Goal: Transaction & Acquisition: Book appointment/travel/reservation

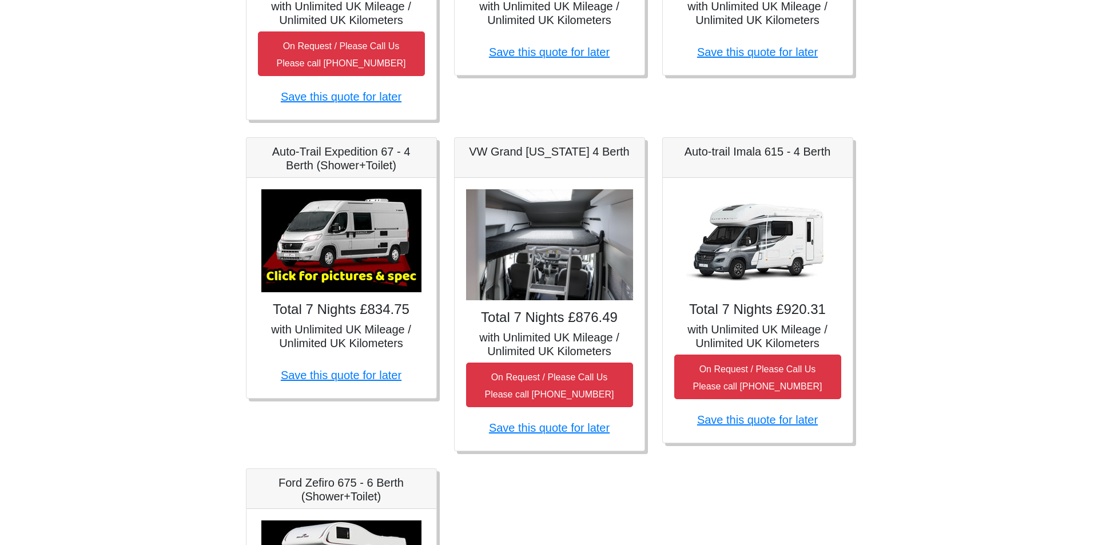
scroll to position [445, 0]
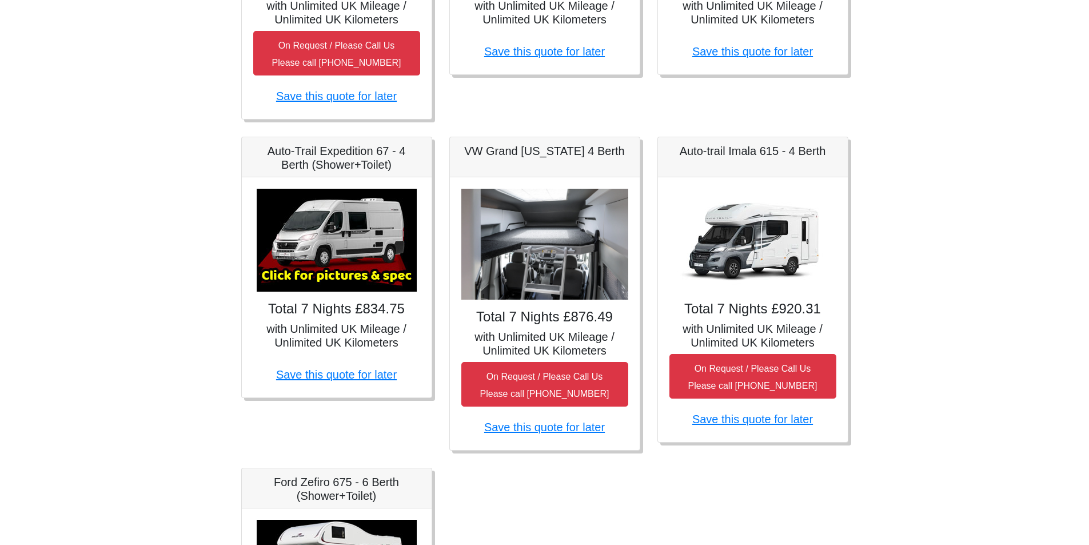
click at [337, 234] on img at bounding box center [337, 240] width 160 height 103
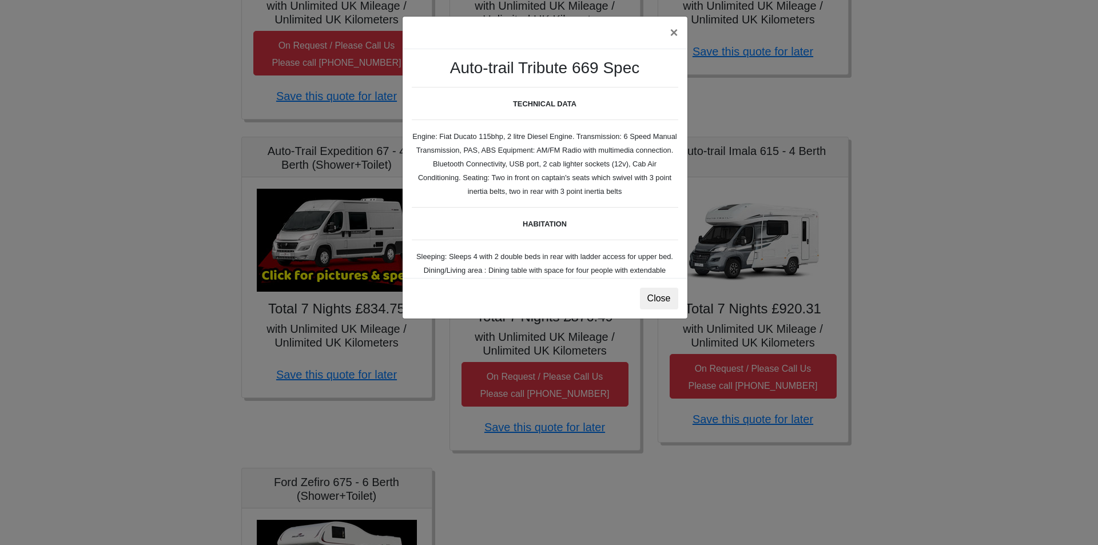
click at [726, 178] on div "× Auto-trail Tribute 669 Spec TECHNICAL DATA Engine: Fiat Ducato 115bhp, 2 litr…" at bounding box center [549, 272] width 1098 height 545
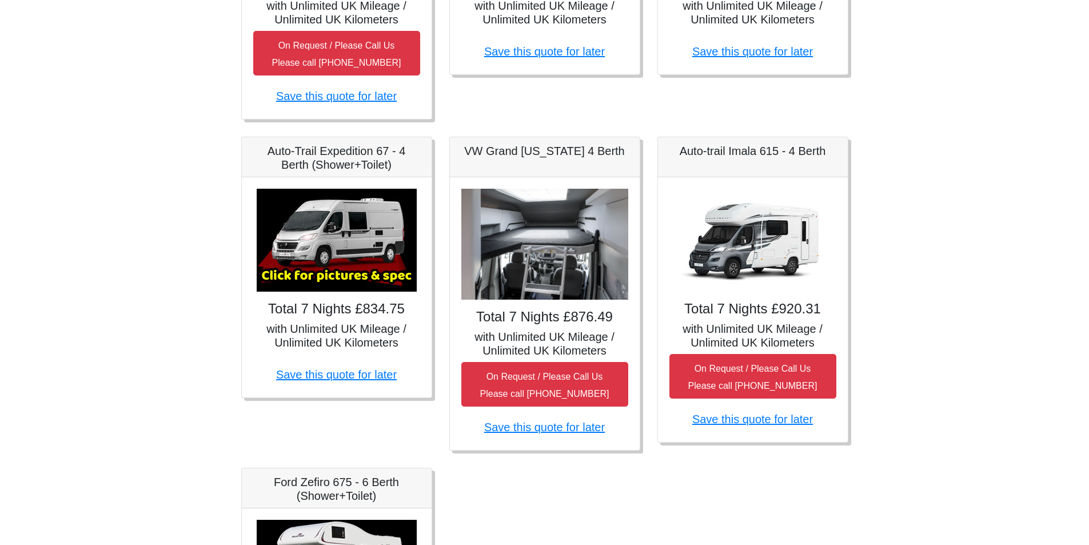
click at [341, 272] on img at bounding box center [337, 240] width 160 height 103
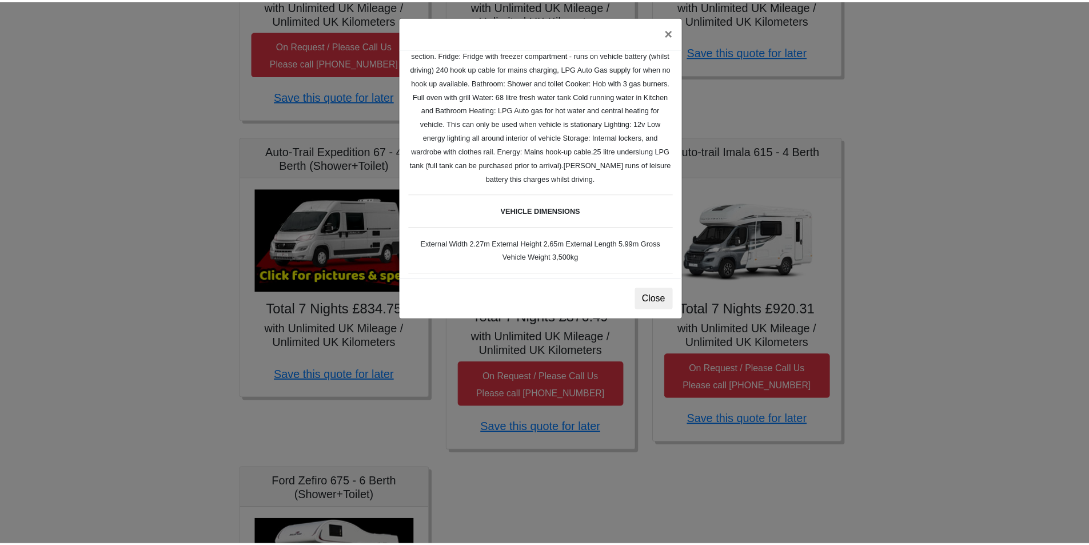
scroll to position [0, 0]
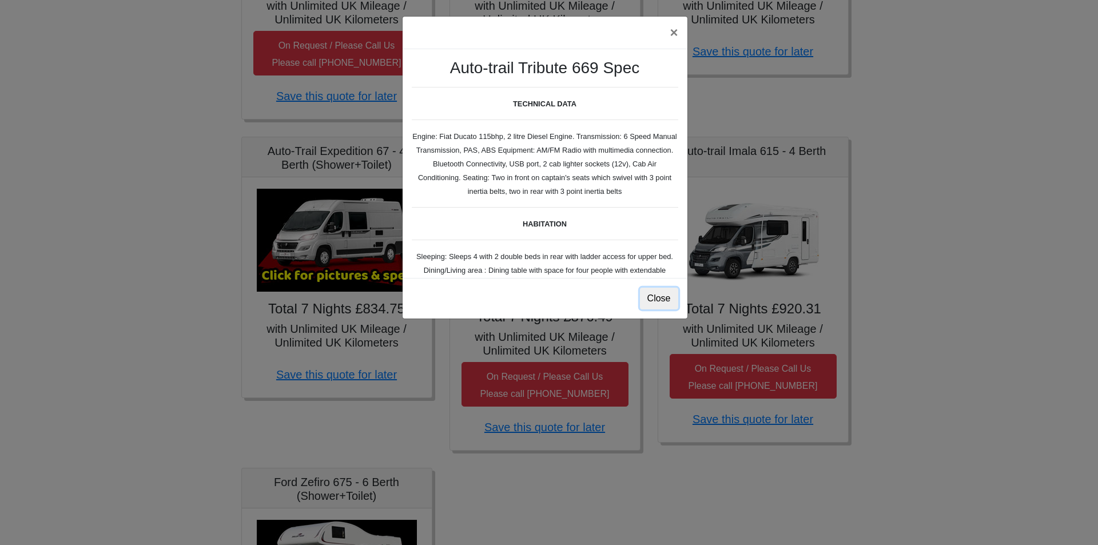
click at [656, 300] on button "Close" at bounding box center [659, 299] width 38 height 22
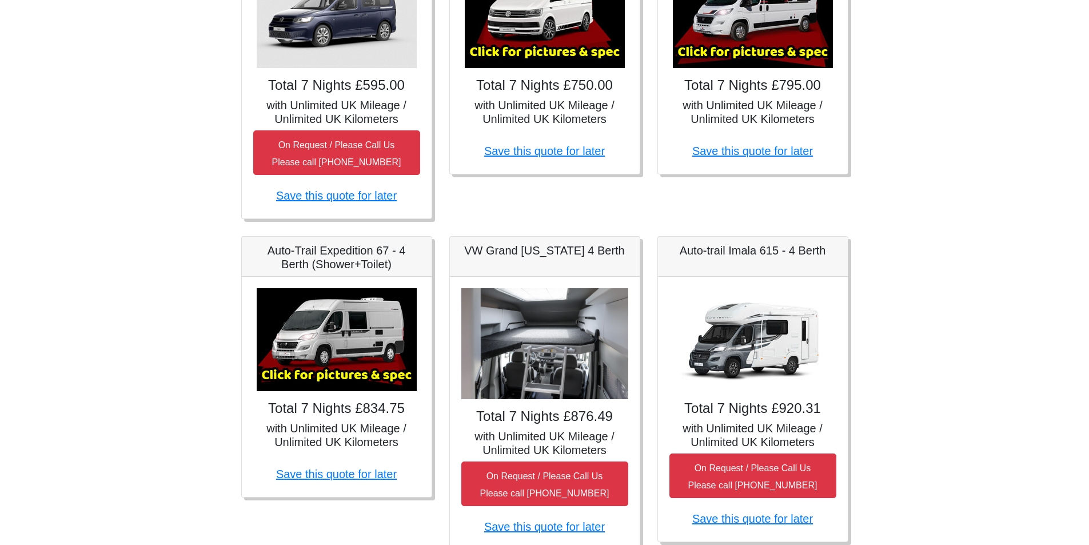
scroll to position [330, 0]
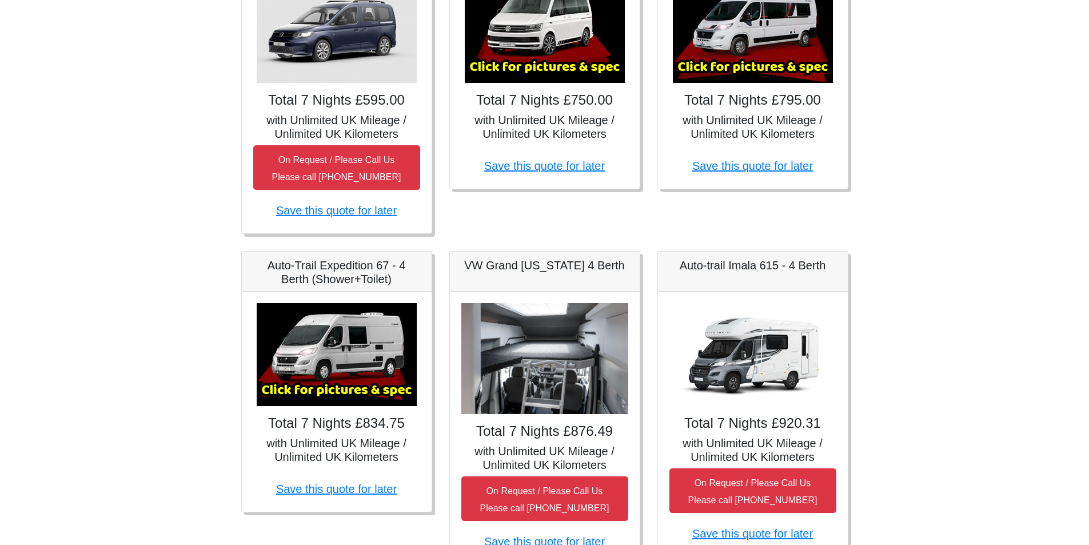
click at [525, 384] on img at bounding box center [544, 358] width 167 height 111
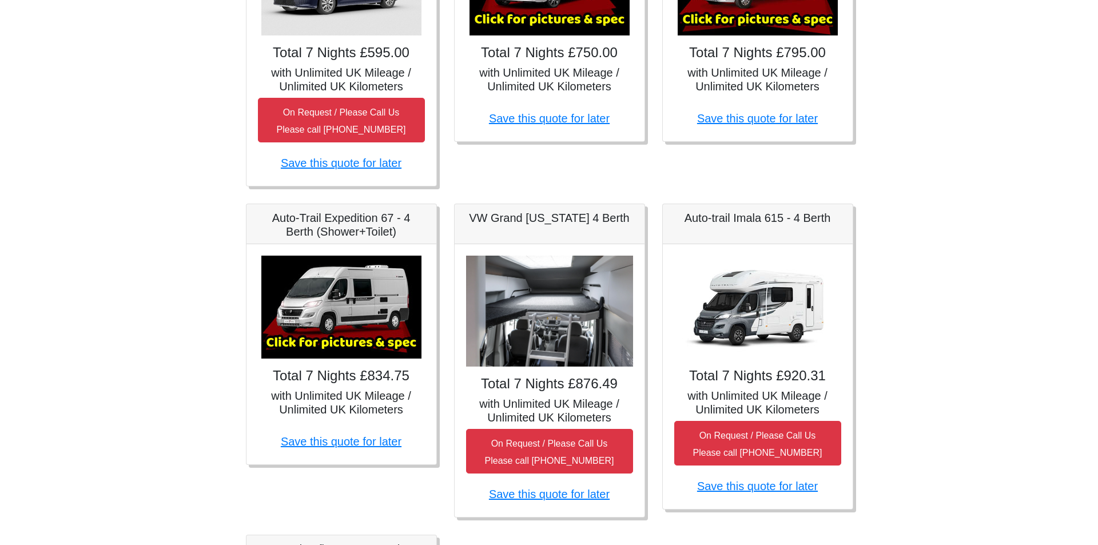
scroll to position [445, 0]
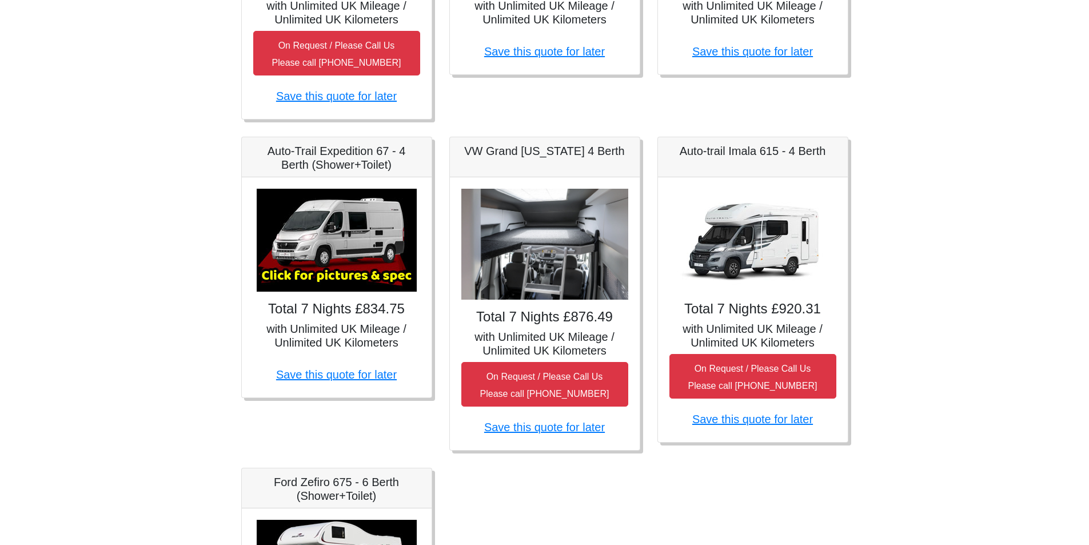
click at [320, 251] on img at bounding box center [337, 240] width 160 height 103
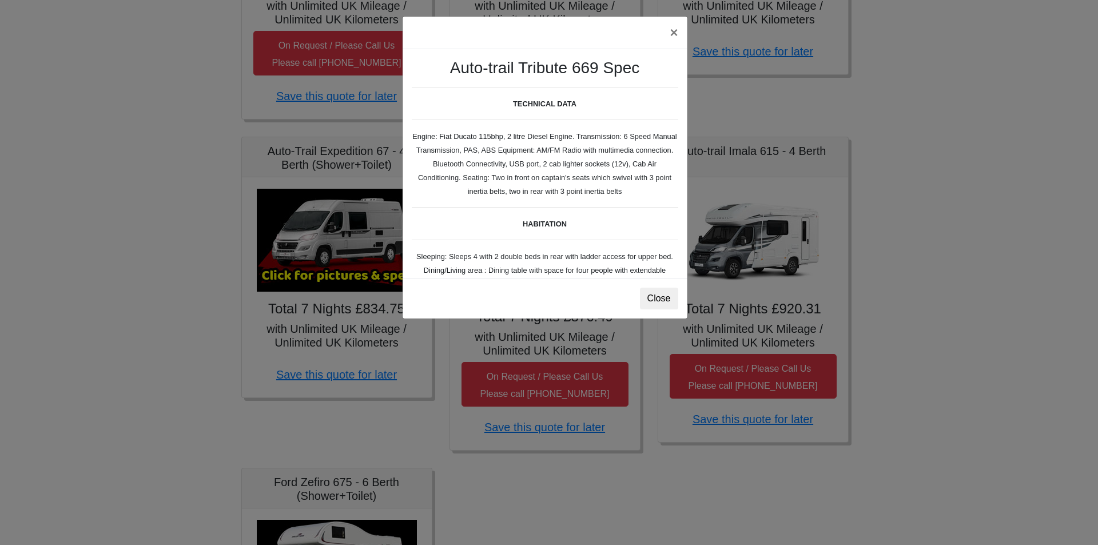
click at [320, 251] on body "CENTRAL RESERVATIONS FOR ALL ENQUIRIES 00 44 ( 0 ) 1942 778899 Easicampers Book…" at bounding box center [549, 164] width 1098 height 1218
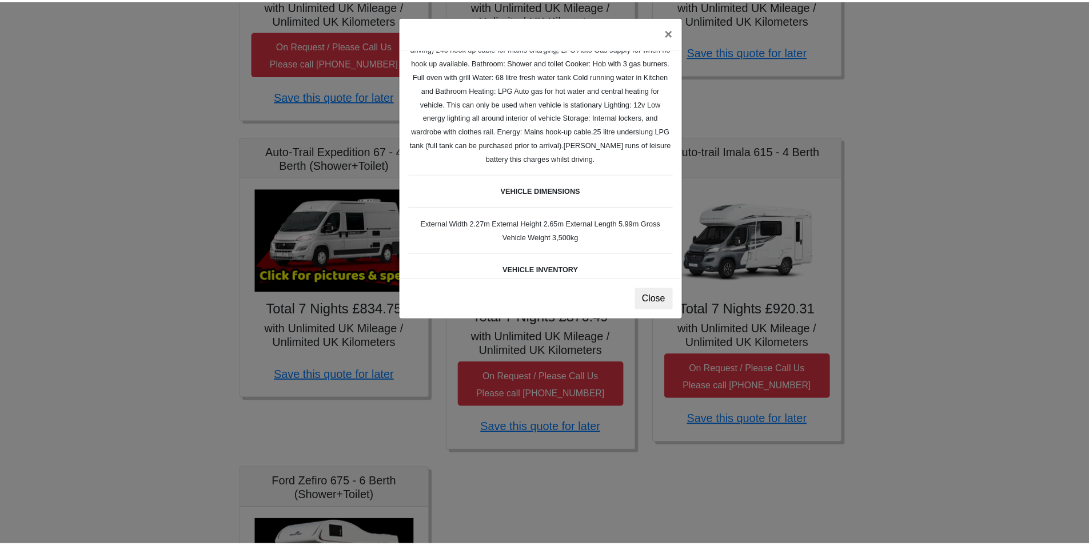
scroll to position [337, 0]
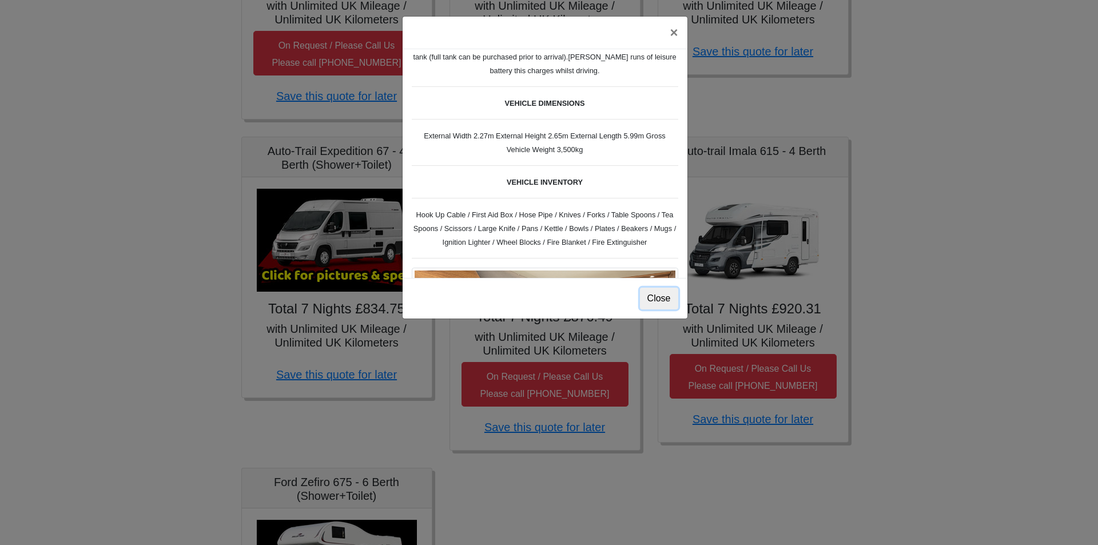
click at [649, 293] on button "Close" at bounding box center [659, 299] width 38 height 22
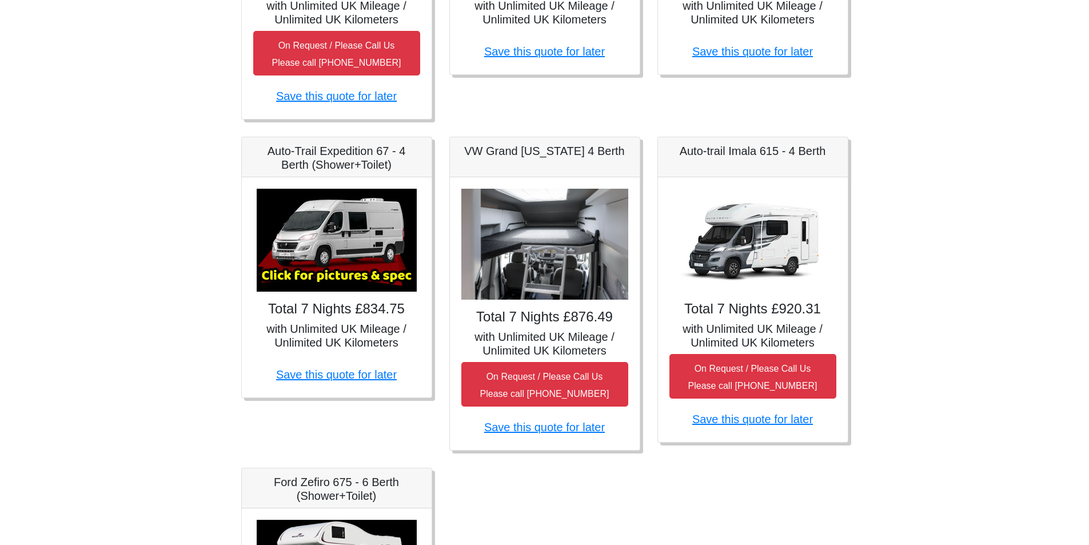
click at [338, 244] on img at bounding box center [337, 240] width 160 height 103
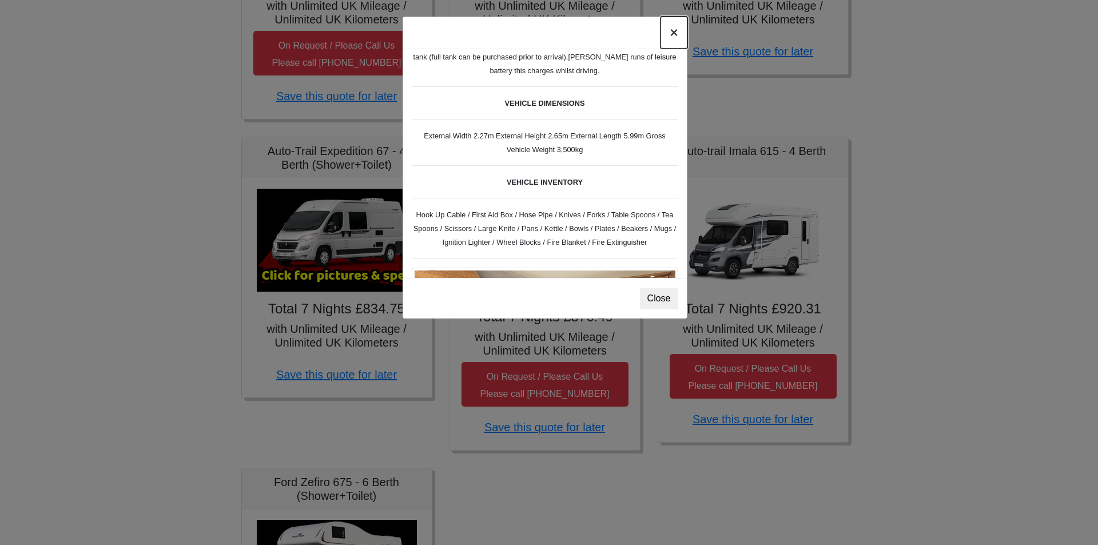
click at [669, 35] on button "×" at bounding box center [673, 33] width 26 height 32
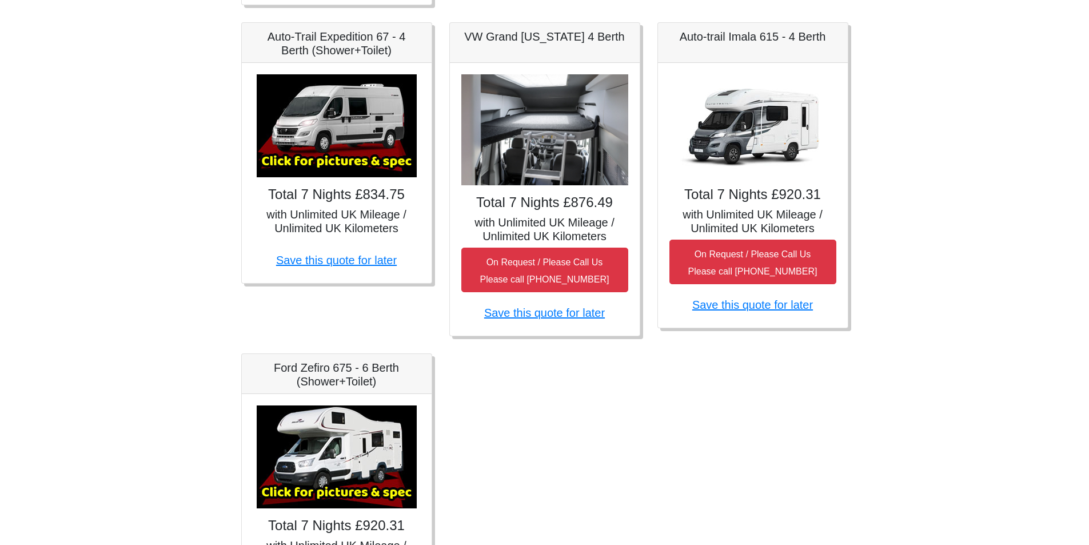
scroll to position [502, 0]
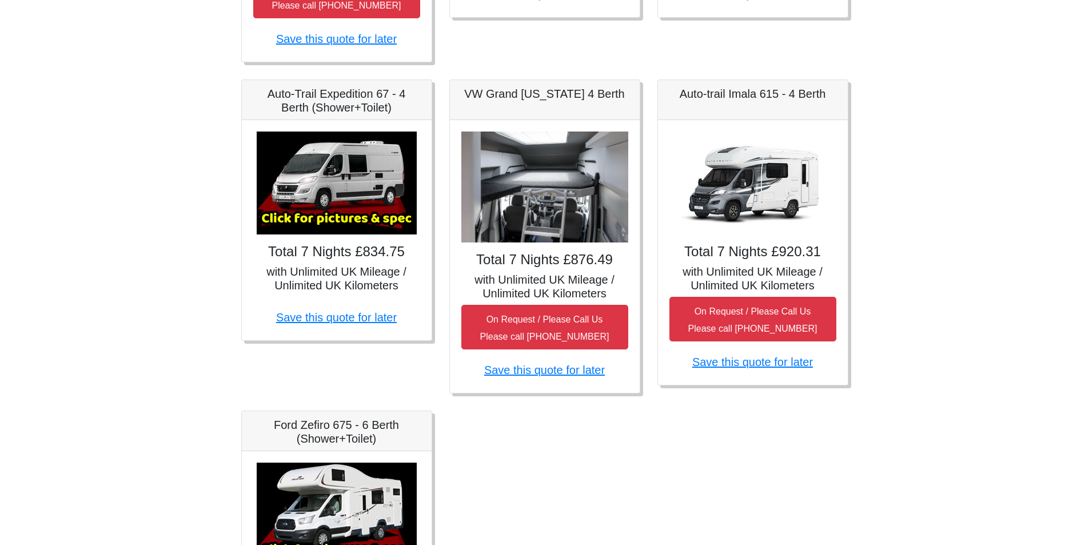
drag, startPoint x: 234, startPoint y: 2, endPoint x: 6, endPoint y: 357, distance: 422.3
click at [6, 357] on body "CENTRAL RESERVATIONS FOR ALL ENQUIRIES 00 44 ( 0 ) 1942 778899 Easicampers Book…" at bounding box center [544, 107] width 1089 height 1218
click at [91, 339] on body "CENTRAL RESERVATIONS FOR ALL ENQUIRIES 00 44 ( 0 ) 1942 778899 Easicampers Book…" at bounding box center [544, 107] width 1089 height 1218
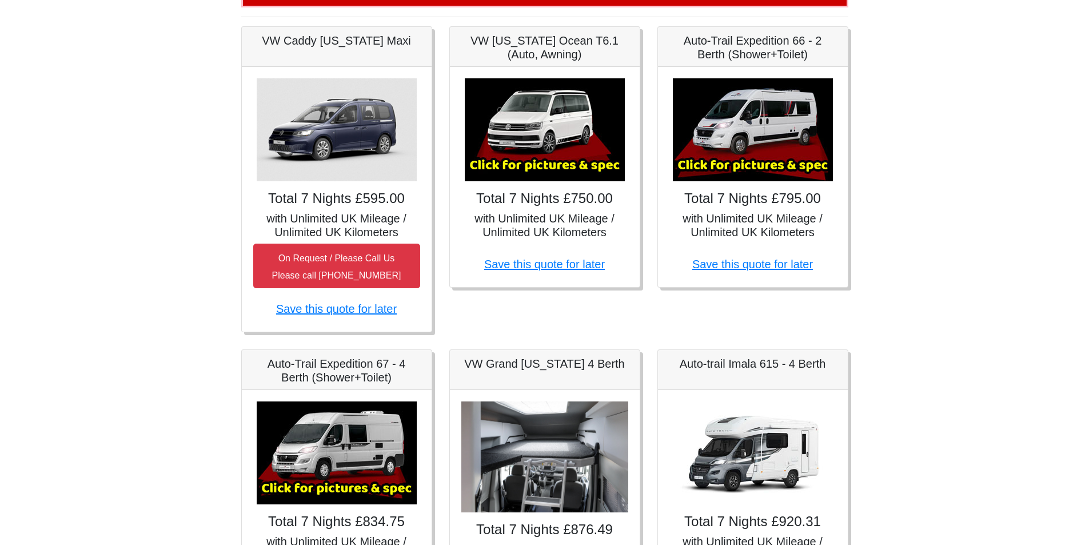
scroll to position [216, 0]
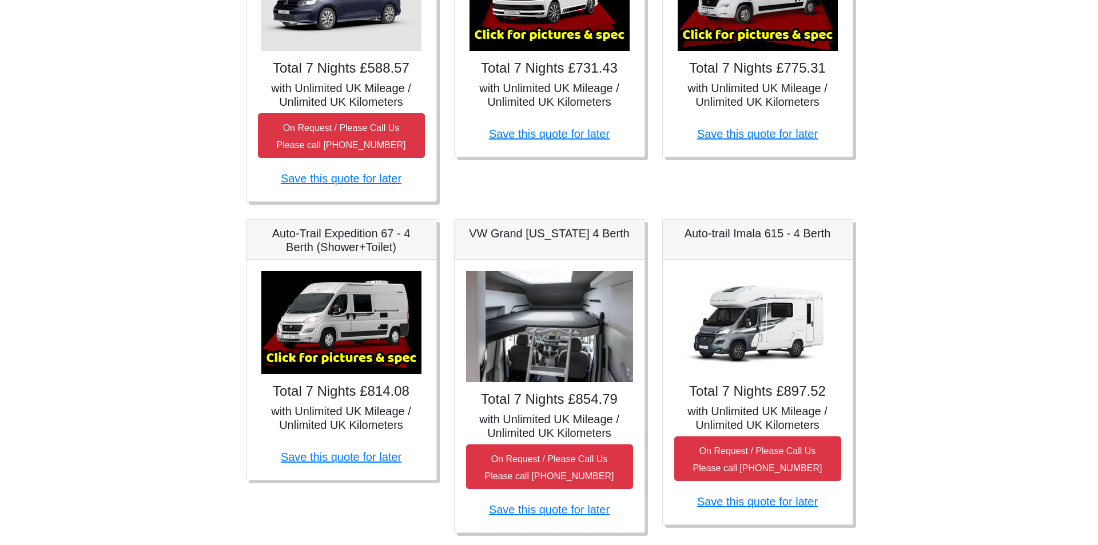
scroll to position [229, 0]
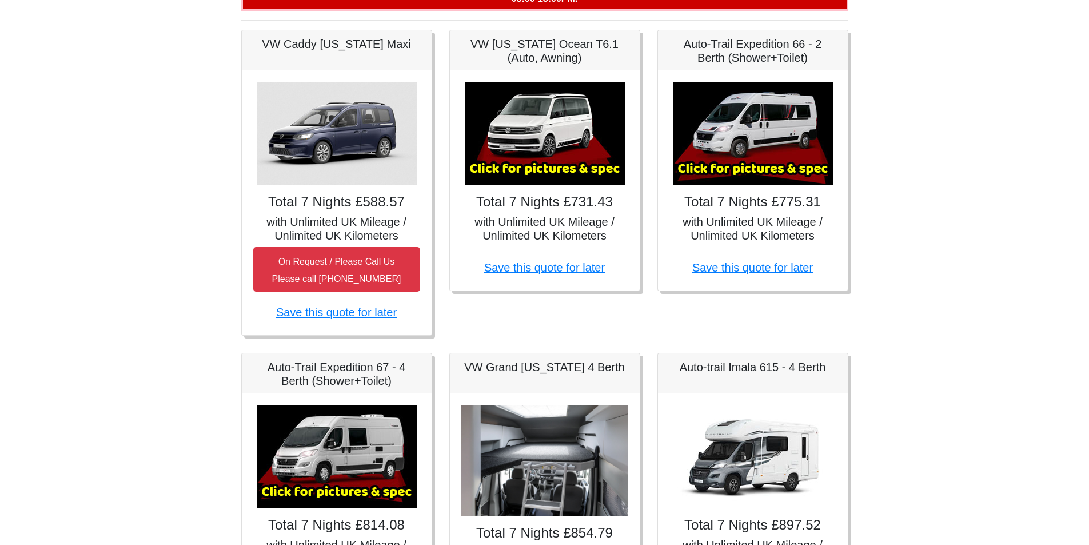
click at [738, 149] on img at bounding box center [753, 133] width 160 height 103
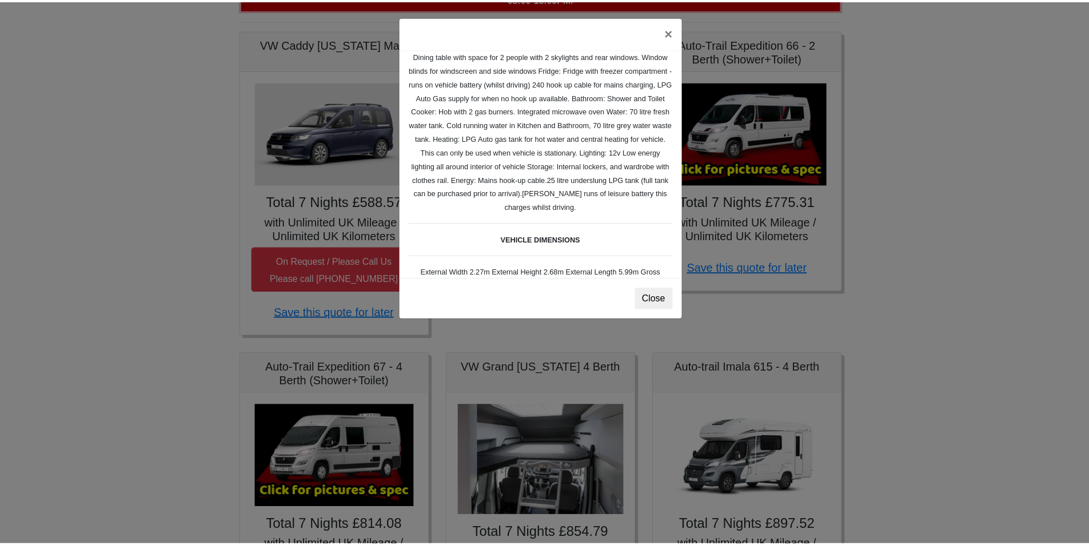
scroll to position [0, 0]
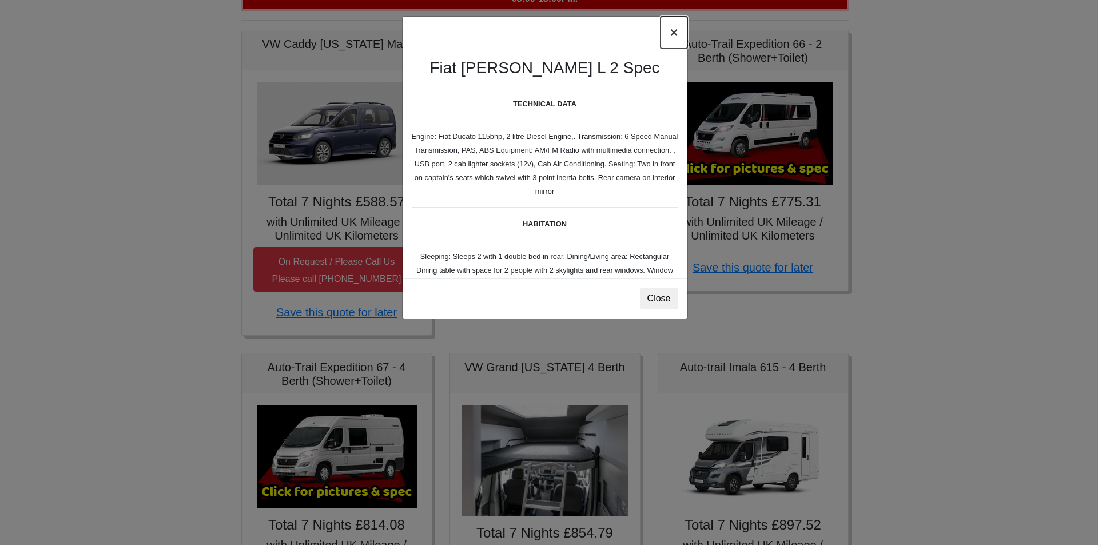
click at [668, 31] on button "×" at bounding box center [673, 33] width 26 height 32
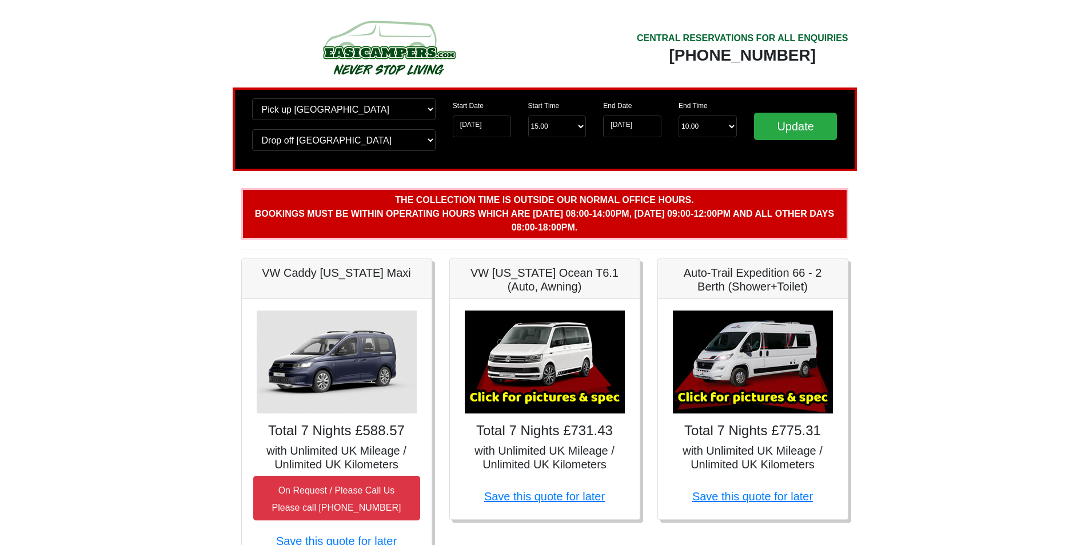
click at [783, 360] on img at bounding box center [753, 361] width 160 height 103
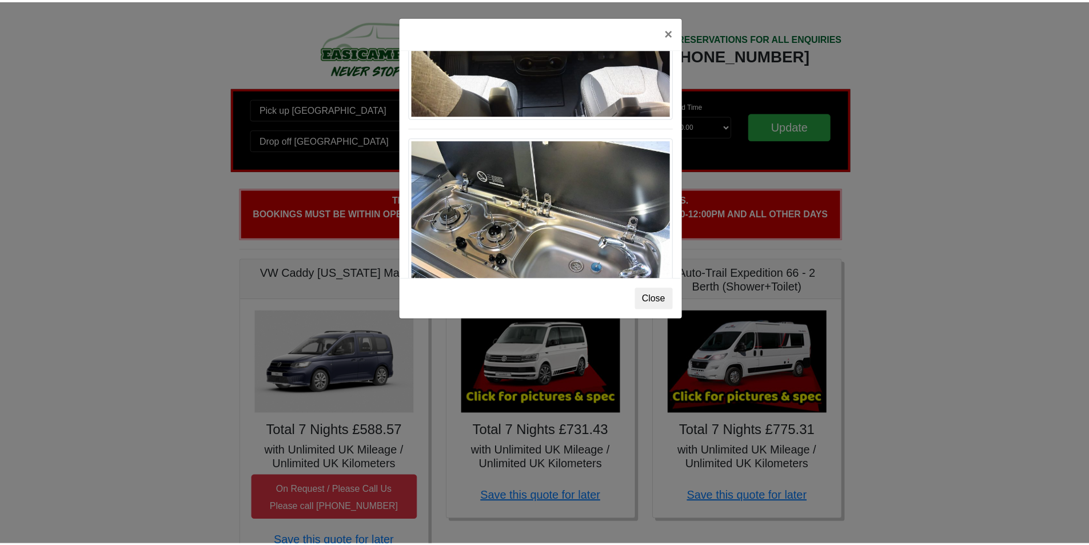
scroll to position [1189, 0]
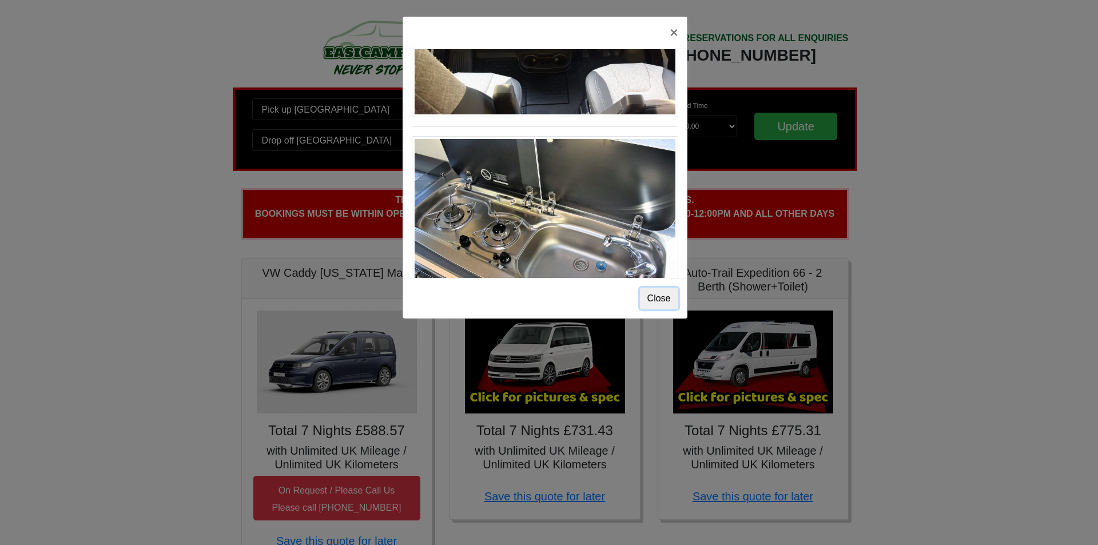
click at [652, 300] on button "Close" at bounding box center [659, 299] width 38 height 22
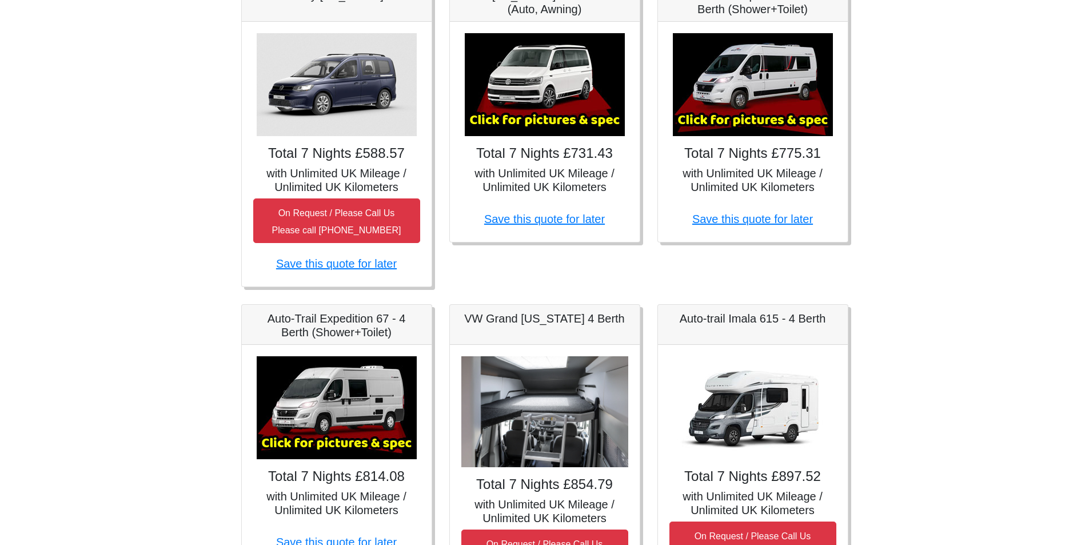
scroll to position [343, 0]
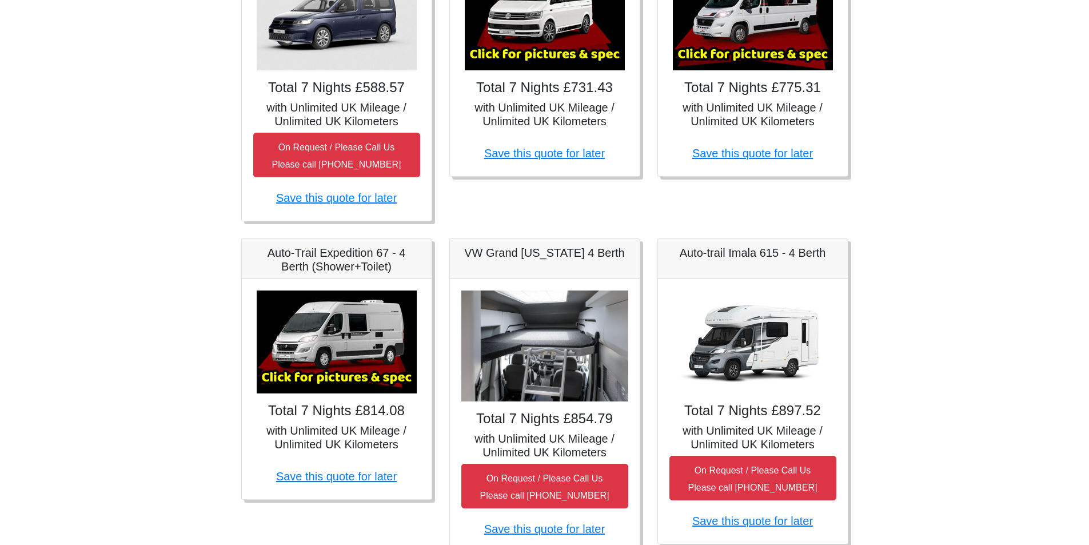
click at [730, 353] on img at bounding box center [753, 341] width 160 height 103
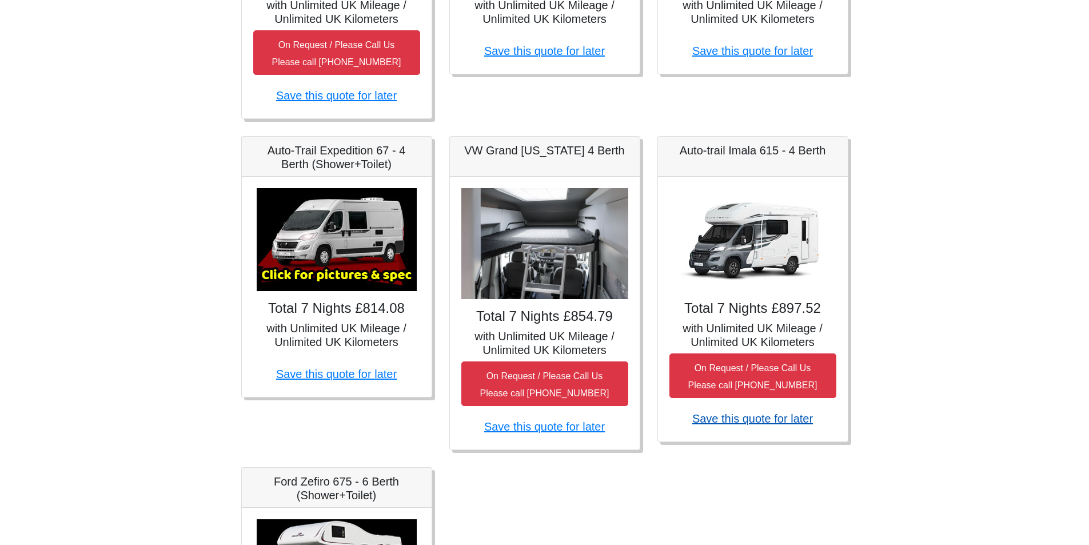
scroll to position [457, 0]
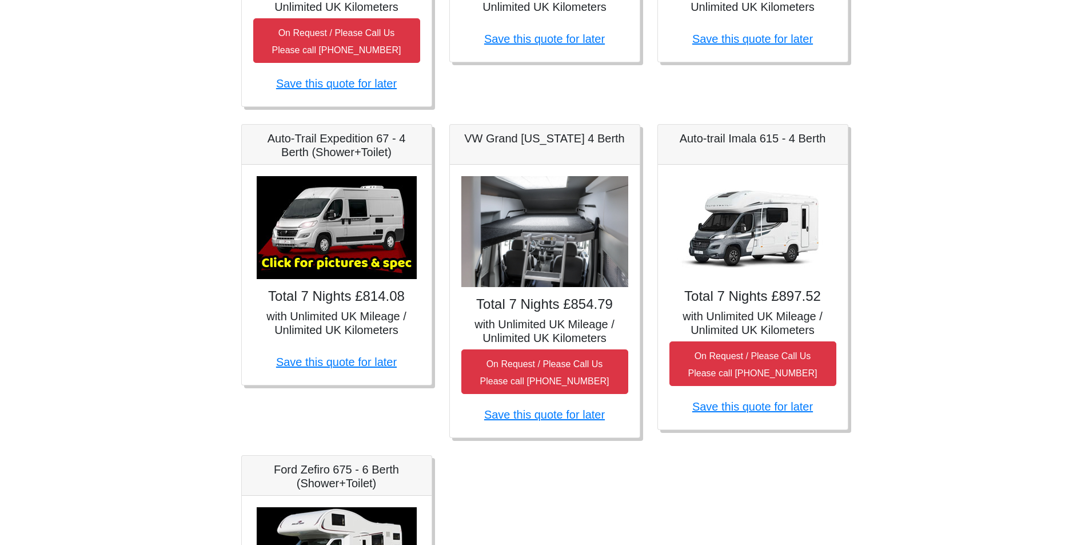
click at [547, 270] on img at bounding box center [544, 231] width 167 height 111
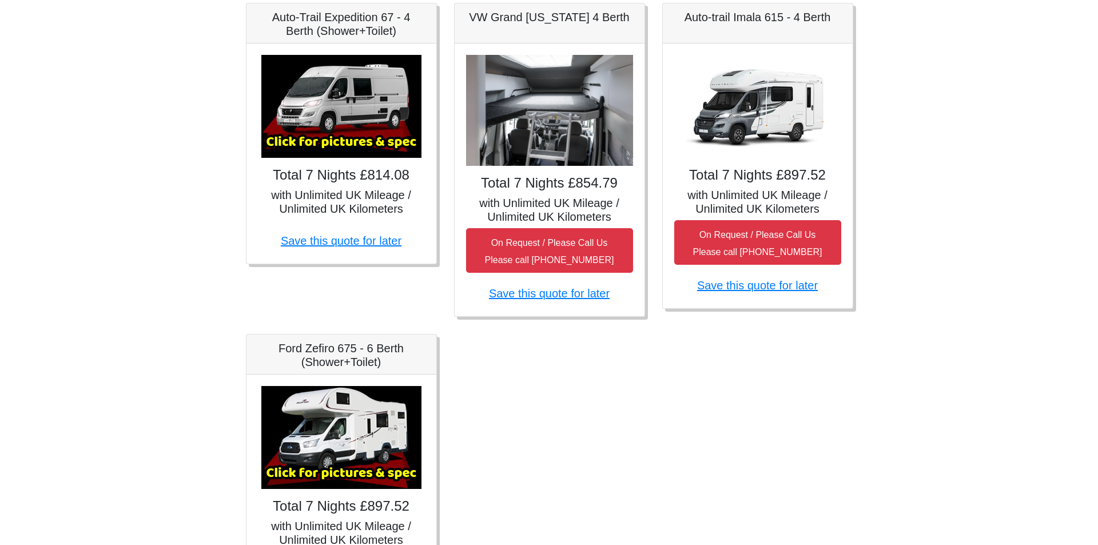
scroll to position [629, 0]
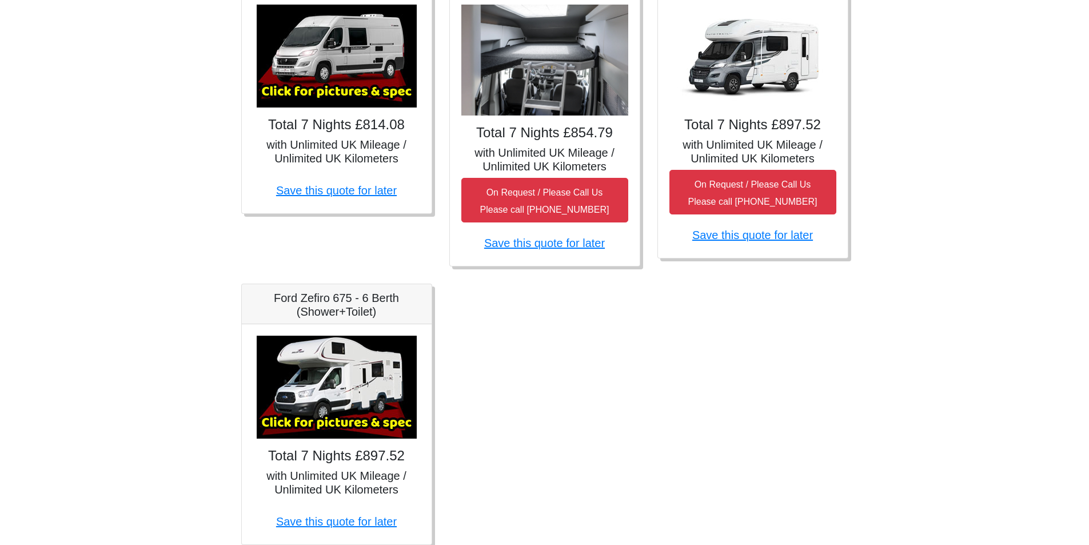
click at [318, 419] on img at bounding box center [337, 387] width 160 height 103
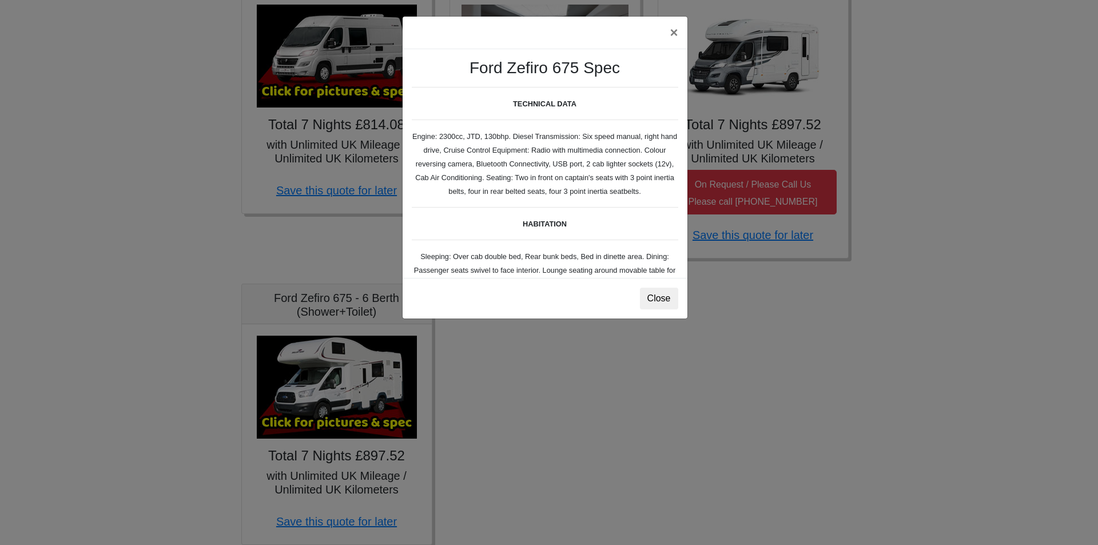
click at [338, 385] on div "× Ford Zefiro 675 Spec TECHNICAL DATA Engine: 2300cc, JTD, 130bhp. Diesel Trans…" at bounding box center [549, 272] width 1098 height 545
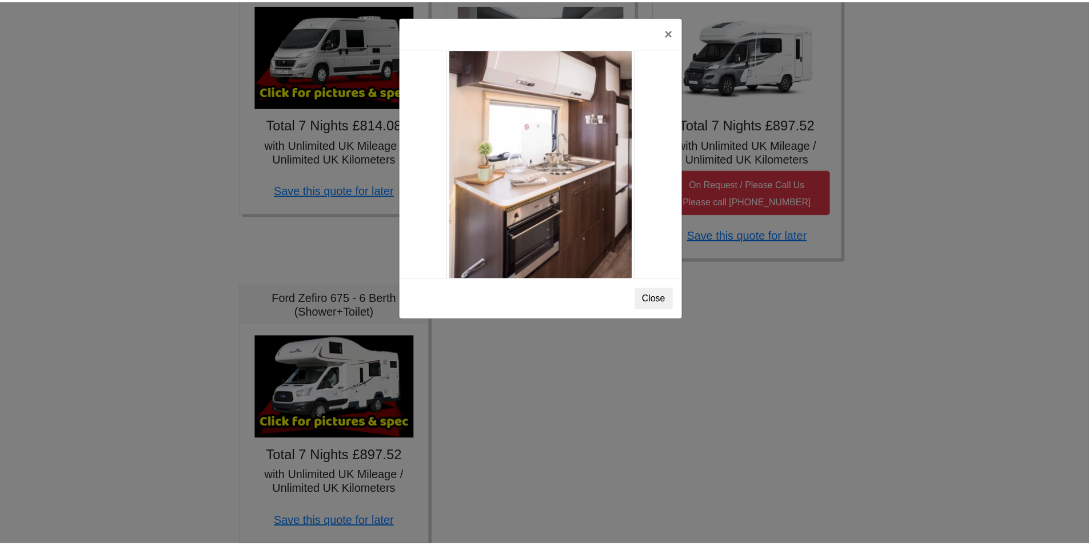
scroll to position [1143, 0]
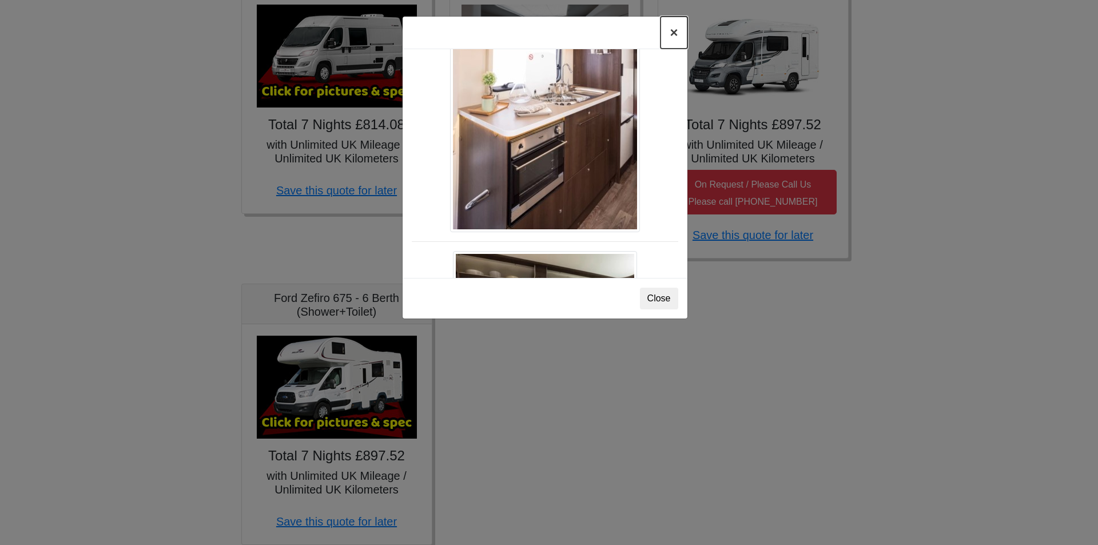
click at [670, 37] on button "×" at bounding box center [673, 33] width 26 height 32
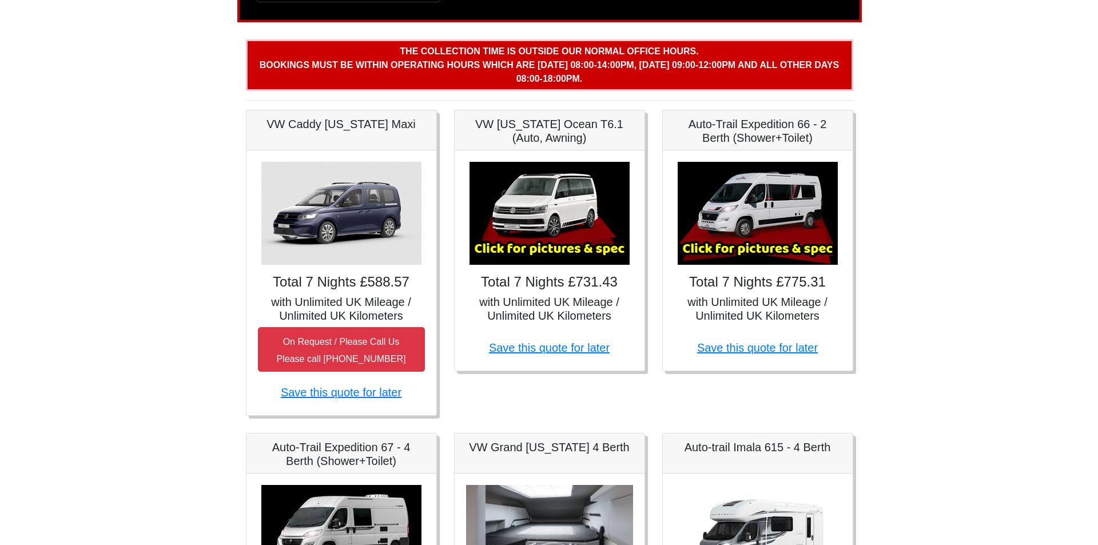
scroll to position [159, 0]
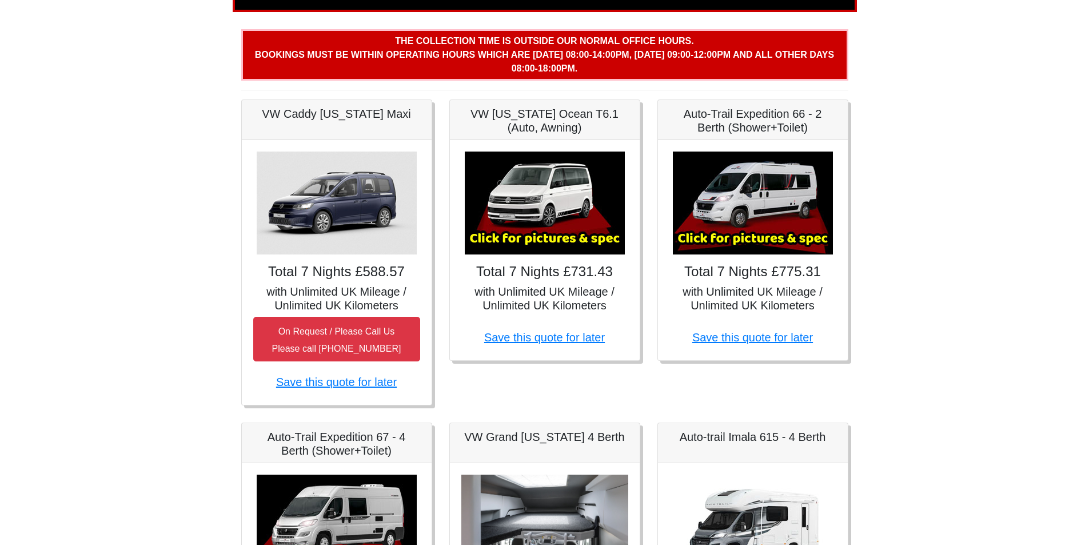
click at [542, 240] on img at bounding box center [545, 203] width 160 height 103
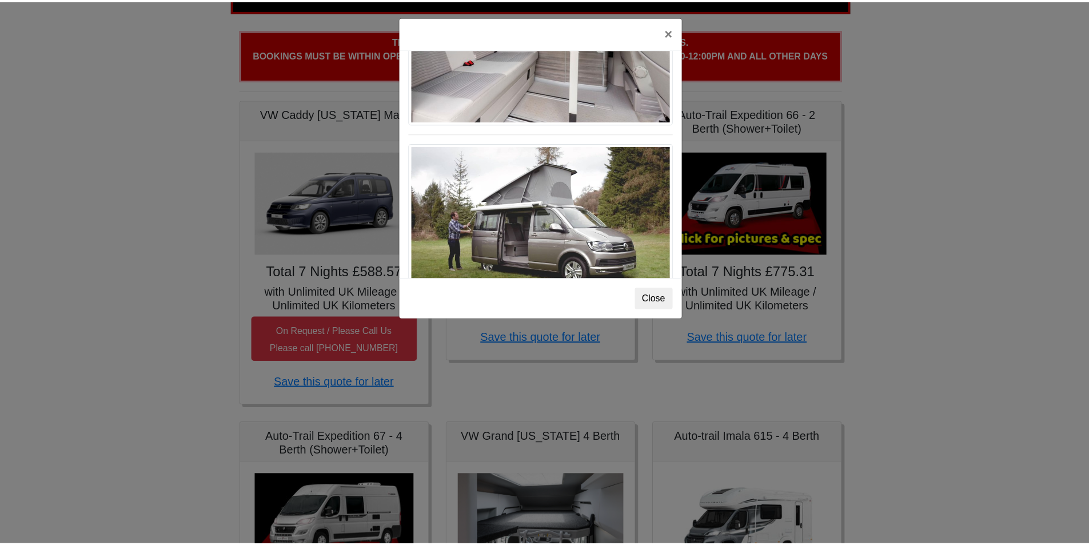
scroll to position [980, 0]
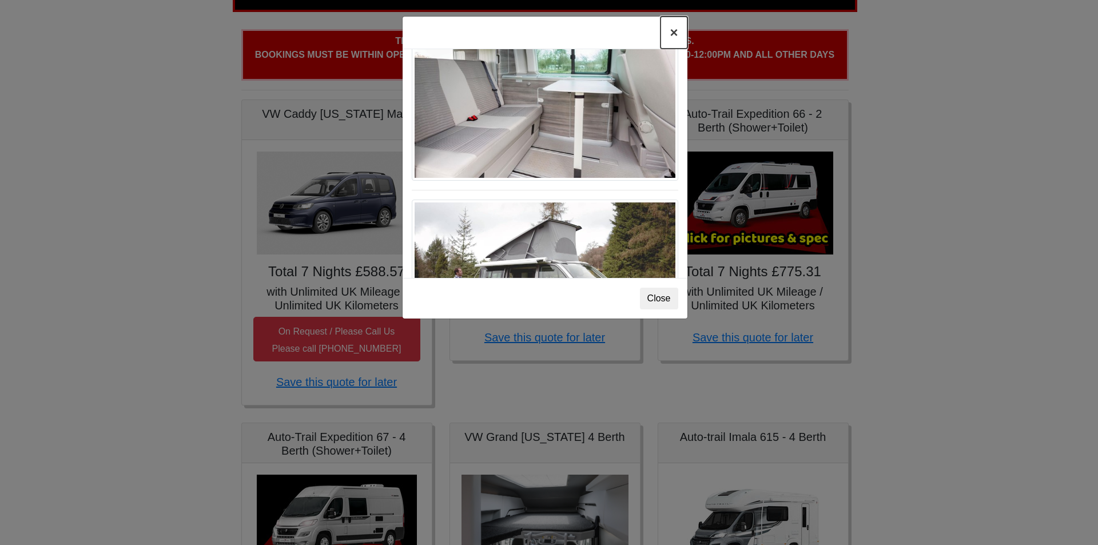
drag, startPoint x: 678, startPoint y: 34, endPoint x: 660, endPoint y: 16, distance: 25.5
click at [674, 27] on button "×" at bounding box center [673, 33] width 26 height 32
